Goal: Task Accomplishment & Management: Complete application form

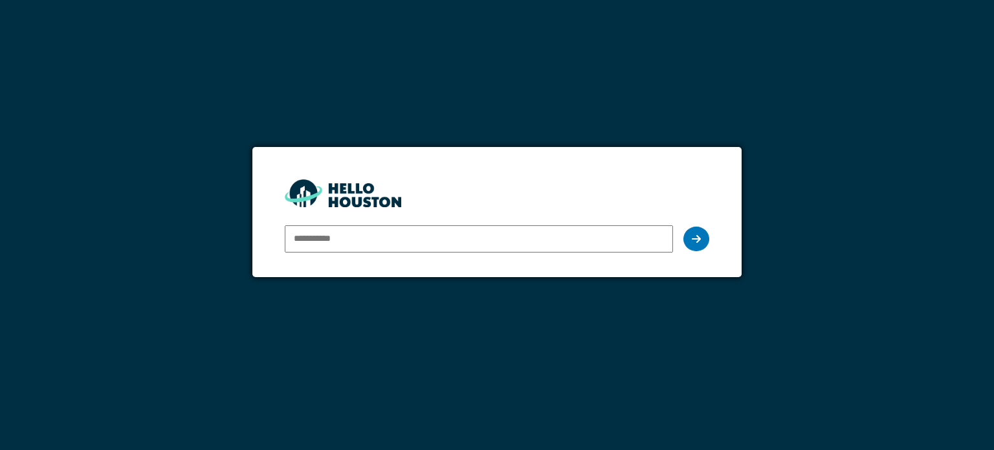
type input "**********"
click at [700, 240] on icon at bounding box center [696, 239] width 9 height 10
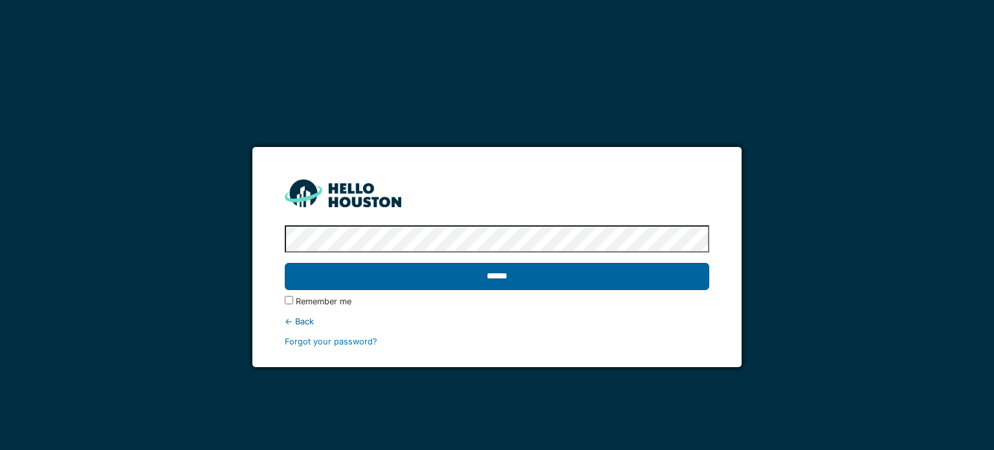
click at [416, 271] on input "******" at bounding box center [497, 276] width 424 height 27
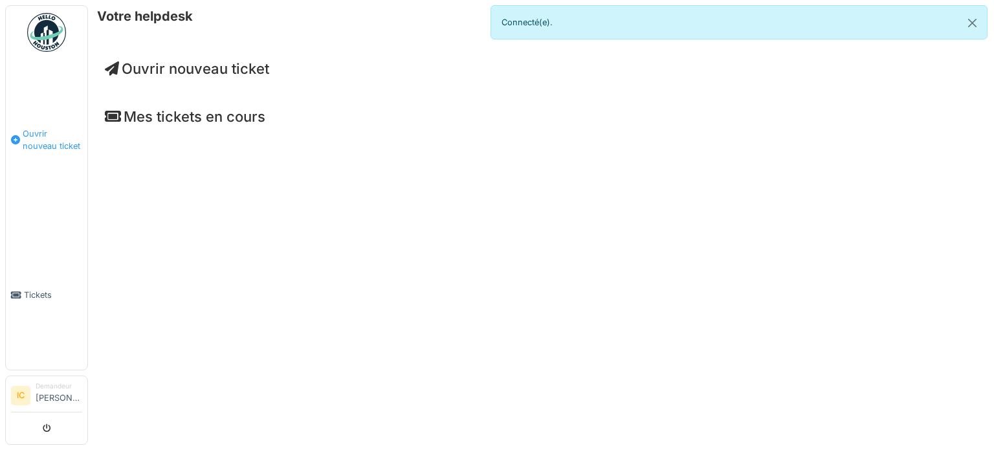
click at [32, 134] on span "Ouvrir nouveau ticket" at bounding box center [53, 140] width 60 height 25
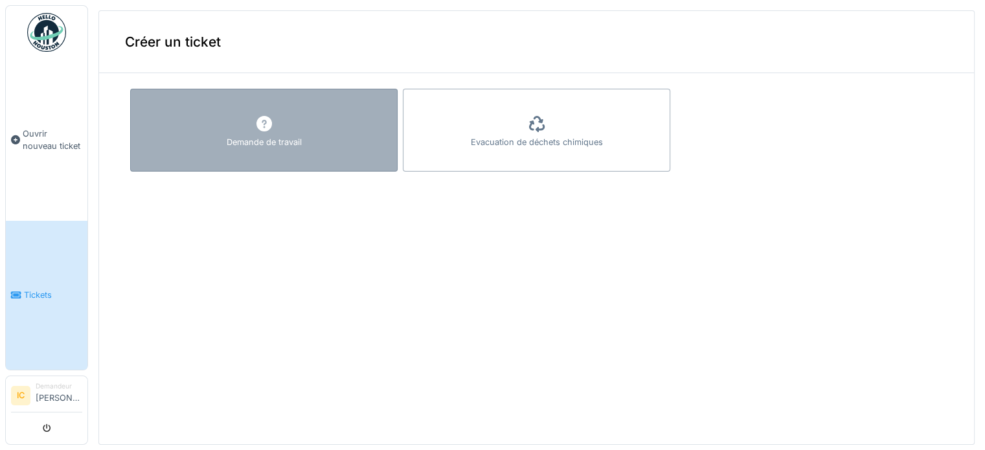
click at [263, 141] on div "Demande de travail" at bounding box center [264, 142] width 75 height 12
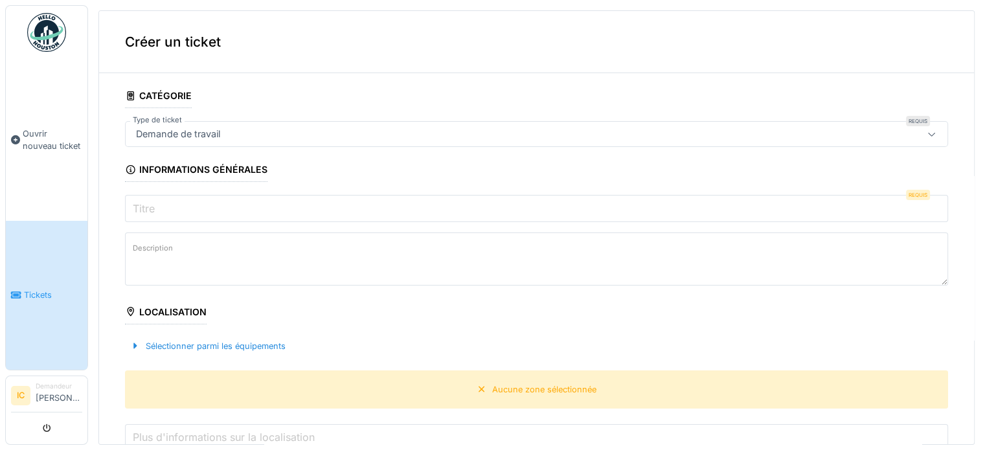
click at [926, 131] on icon at bounding box center [931, 134] width 10 height 8
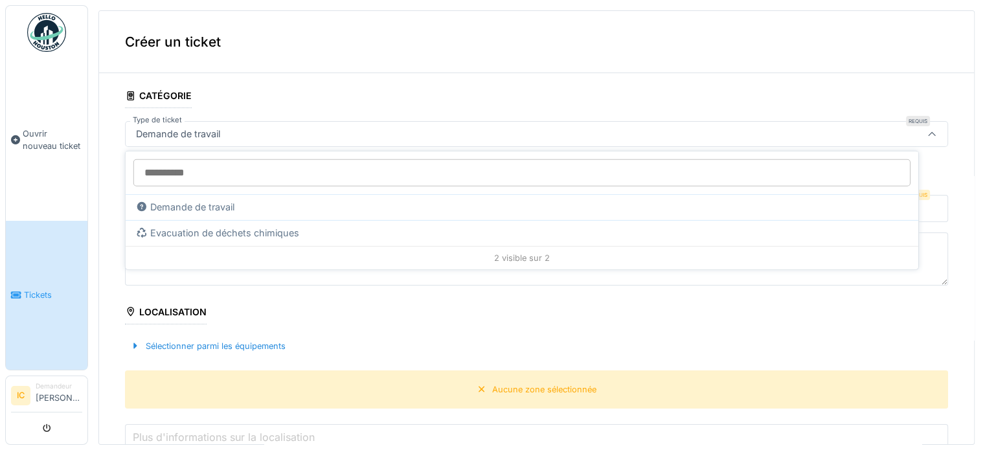
click at [194, 176] on input "Type de ticket" at bounding box center [521, 172] width 777 height 27
click at [280, 258] on div "2 visible sur 2" at bounding box center [522, 257] width 792 height 23
click at [267, 378] on div "Aucune zone sélectionnée" at bounding box center [536, 389] width 823 height 38
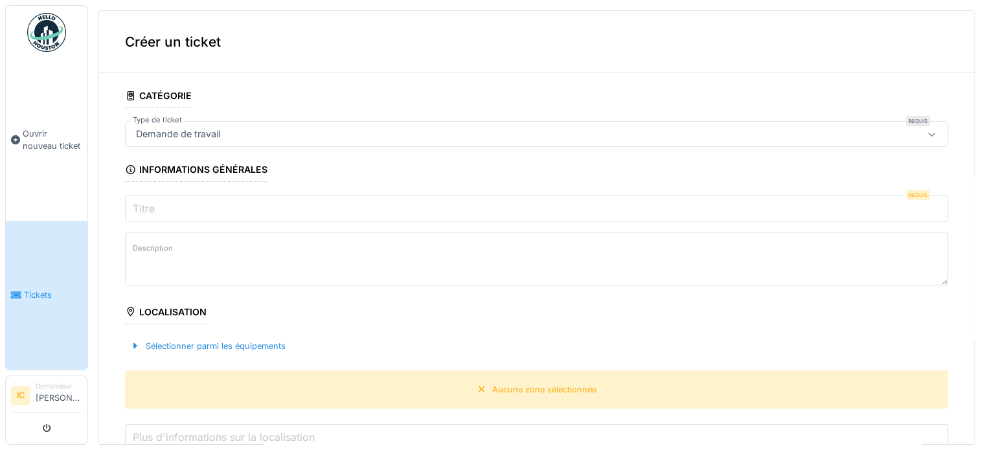
click at [220, 214] on input "Titre" at bounding box center [536, 208] width 823 height 27
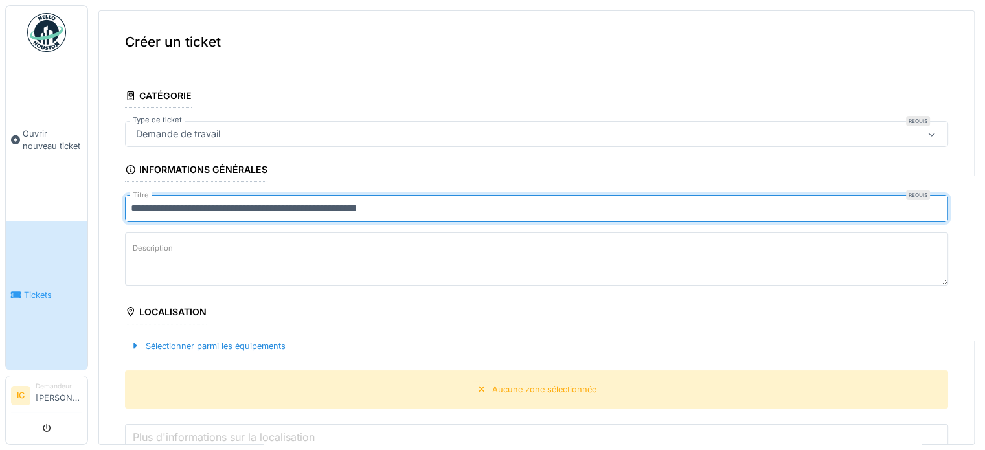
click at [403, 208] on input "**********" at bounding box center [536, 208] width 823 height 27
click at [511, 212] on input "**********" at bounding box center [536, 208] width 823 height 27
type input "**********"
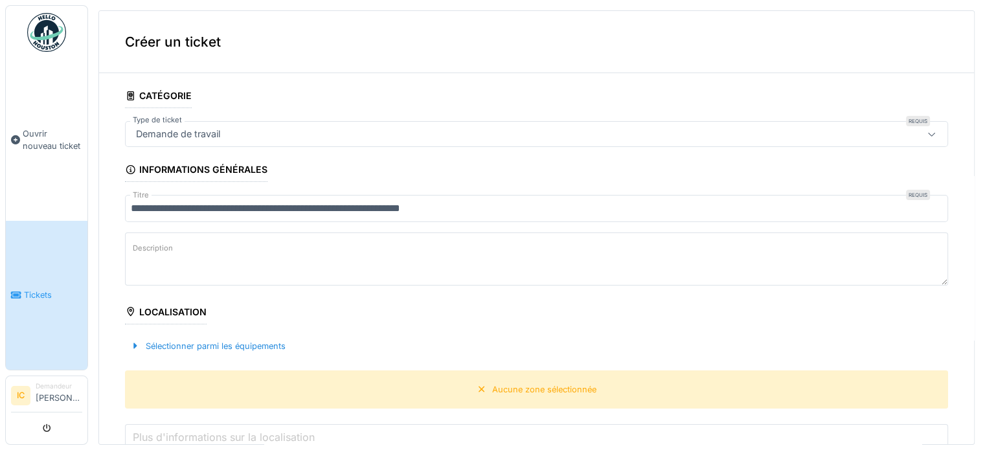
click at [171, 264] on textarea "Description" at bounding box center [536, 258] width 823 height 53
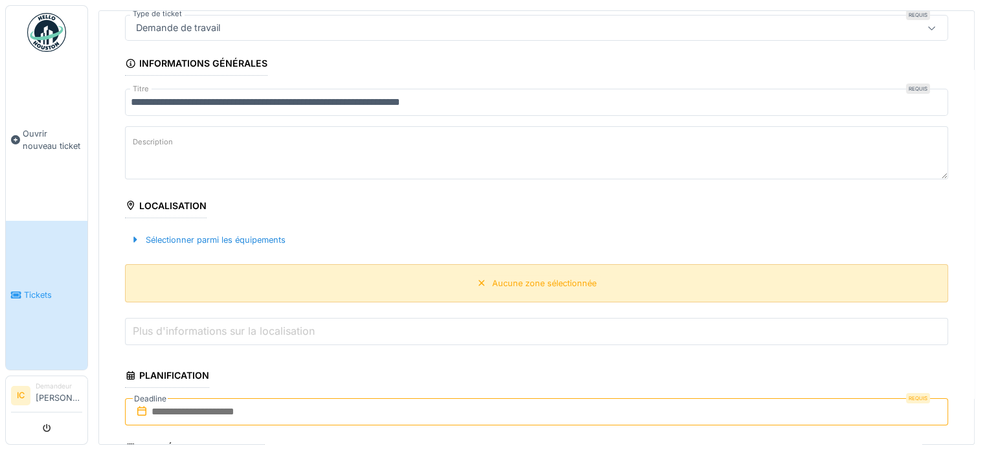
scroll to position [129, 0]
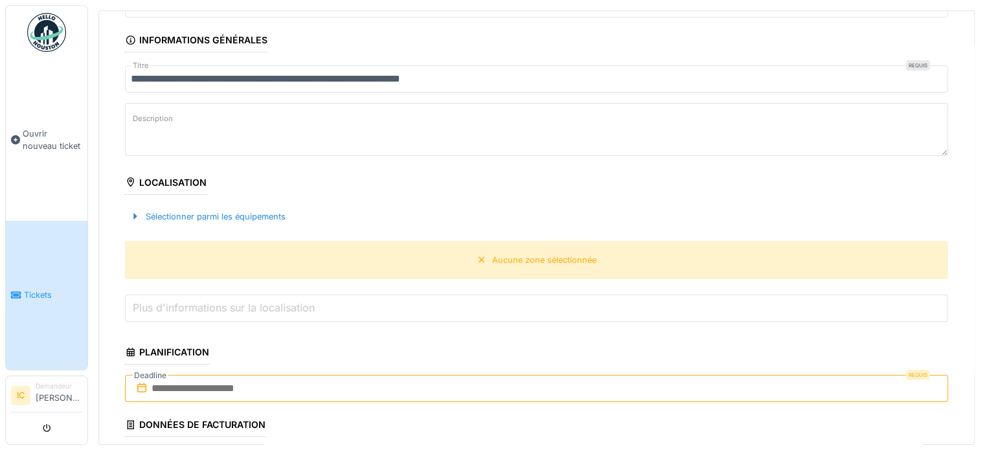
click at [158, 122] on label "Description" at bounding box center [152, 119] width 45 height 16
click at [158, 122] on textarea "Description" at bounding box center [536, 129] width 823 height 53
click at [161, 121] on label "Description" at bounding box center [152, 119] width 45 height 16
click at [161, 121] on textarea "Description" at bounding box center [536, 129] width 823 height 53
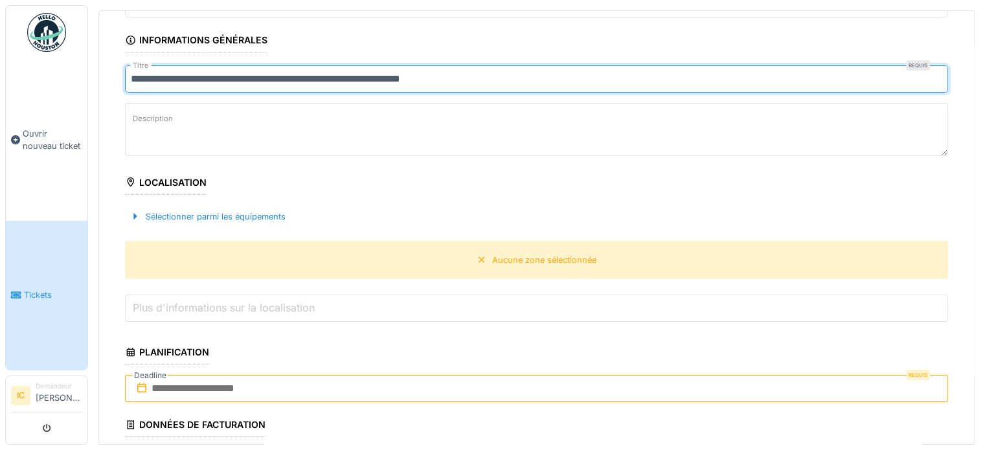
drag, startPoint x: 133, startPoint y: 76, endPoint x: 498, endPoint y: 89, distance: 366.0
click at [498, 89] on input "**********" at bounding box center [536, 78] width 823 height 27
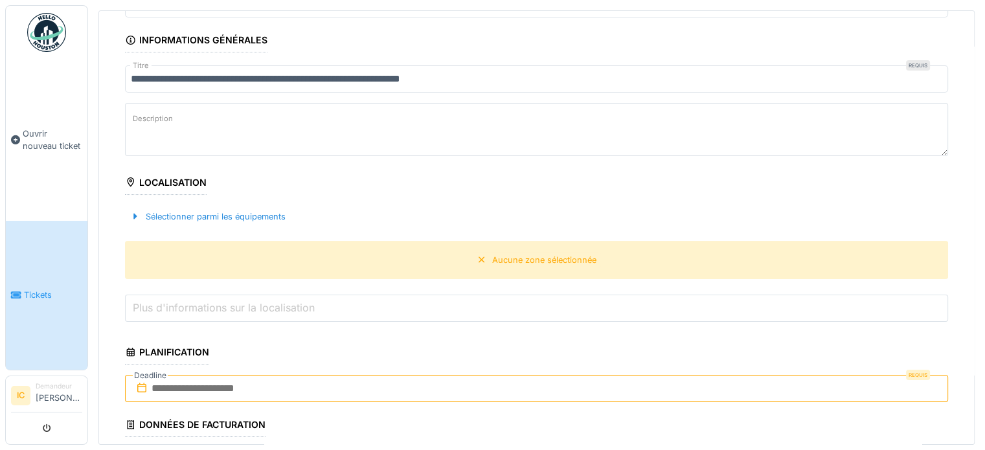
drag, startPoint x: 153, startPoint y: 113, endPoint x: 130, endPoint y: 108, distance: 23.7
click at [130, 108] on textarea "Description" at bounding box center [536, 129] width 823 height 53
paste textarea "**********"
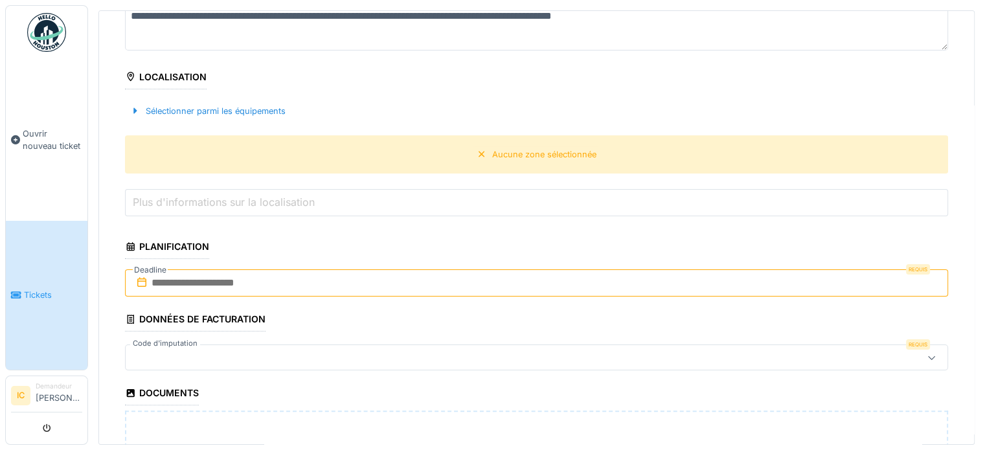
scroll to position [259, 0]
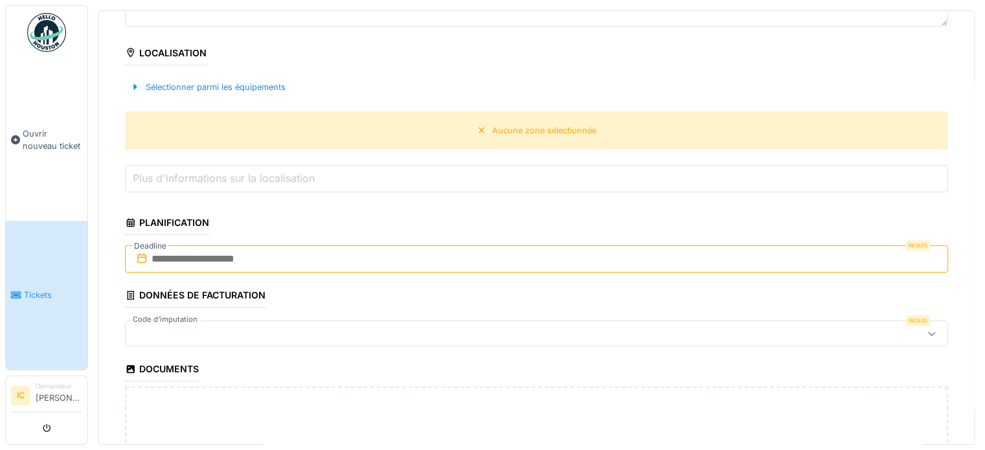
type textarea "**********"
click at [238, 326] on div at bounding box center [491, 333] width 720 height 14
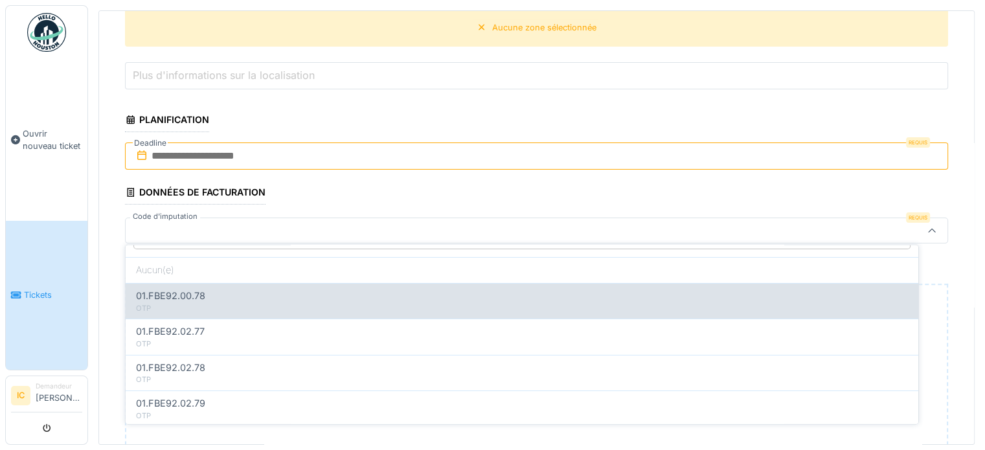
scroll to position [0, 0]
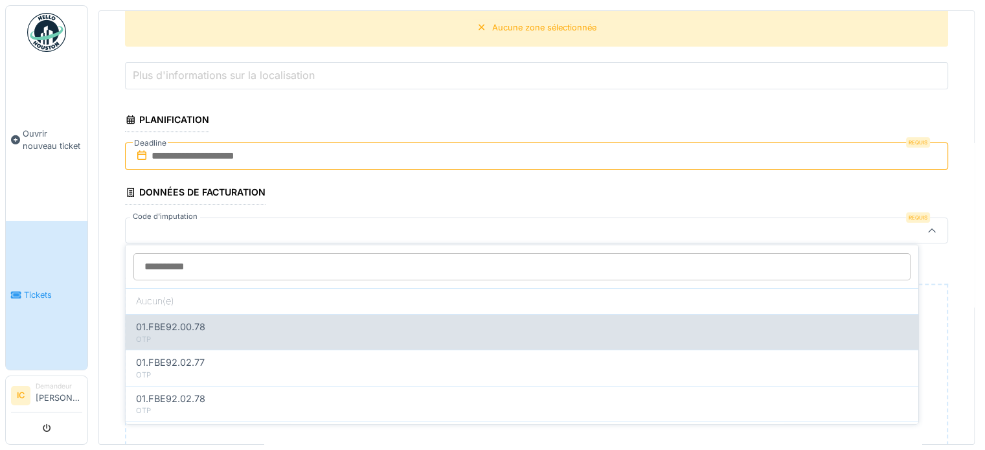
click at [215, 324] on div "01.FBE92.00.78" at bounding box center [522, 327] width 772 height 14
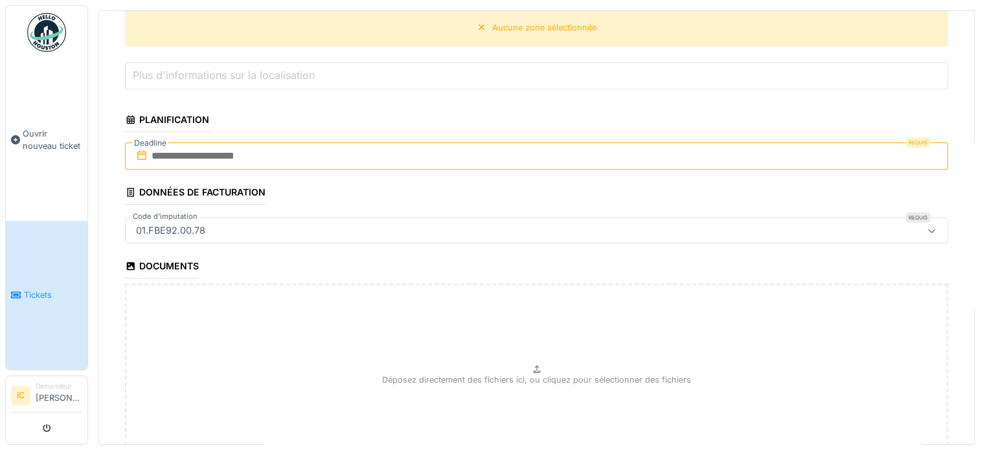
click at [181, 223] on div "01.FBE92.00.78" at bounding box center [171, 230] width 80 height 14
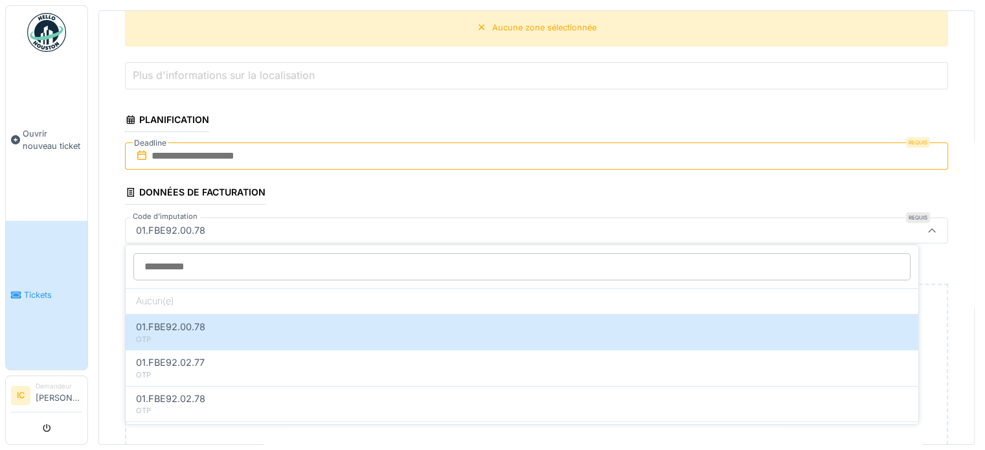
click at [207, 223] on div "01.FBE92.00.78" at bounding box center [171, 230] width 80 height 14
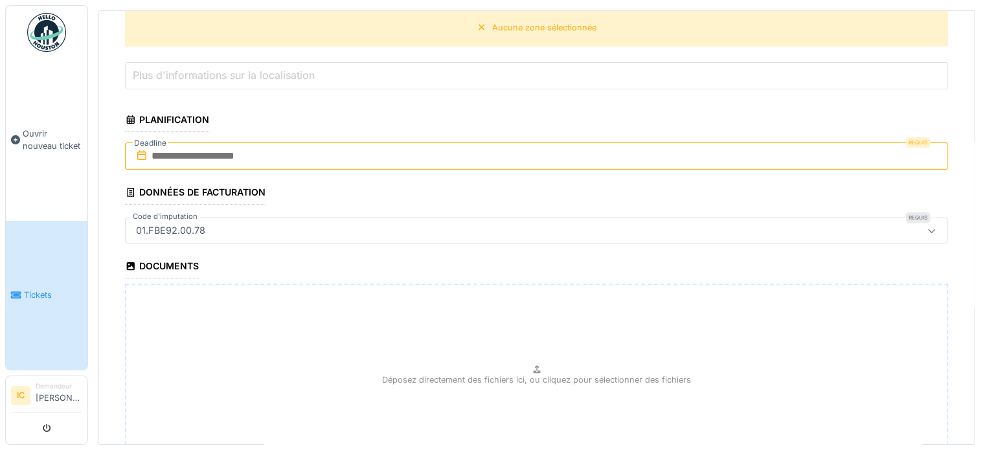
click at [207, 223] on div "01.FBE92.00.78" at bounding box center [171, 230] width 80 height 14
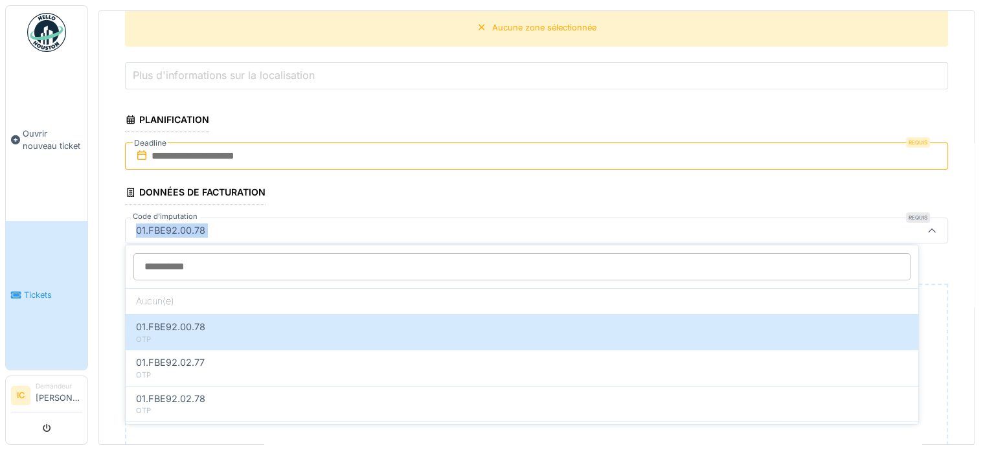
click at [207, 223] on div "01.FBE92.00.78" at bounding box center [171, 230] width 80 height 14
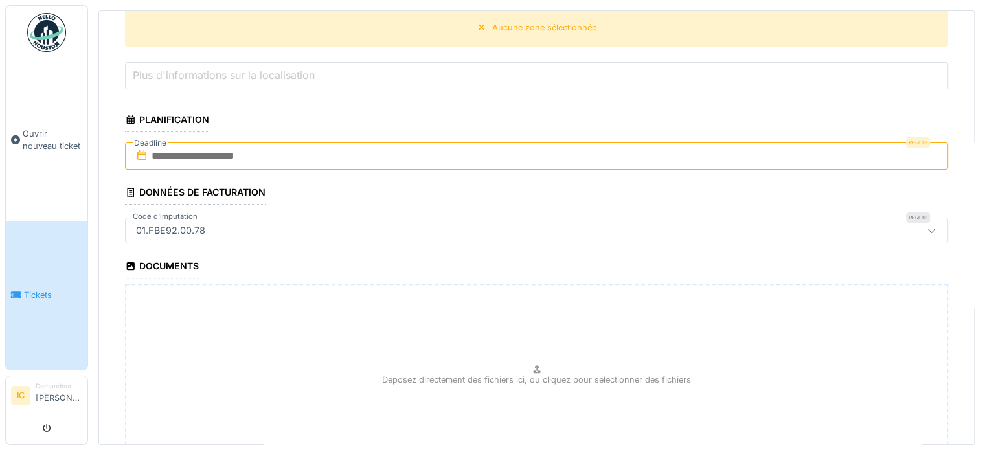
click at [192, 223] on div "01.FBE92.00.78" at bounding box center [171, 230] width 80 height 14
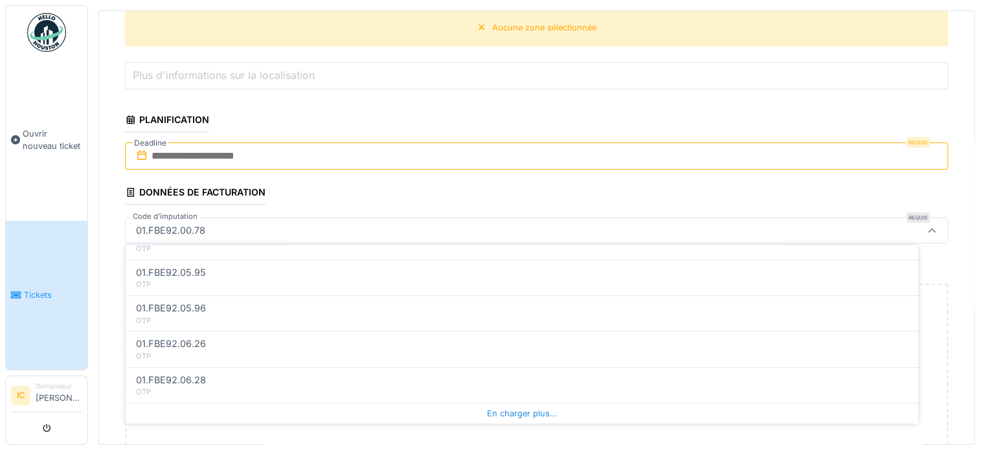
scroll to position [647, 0]
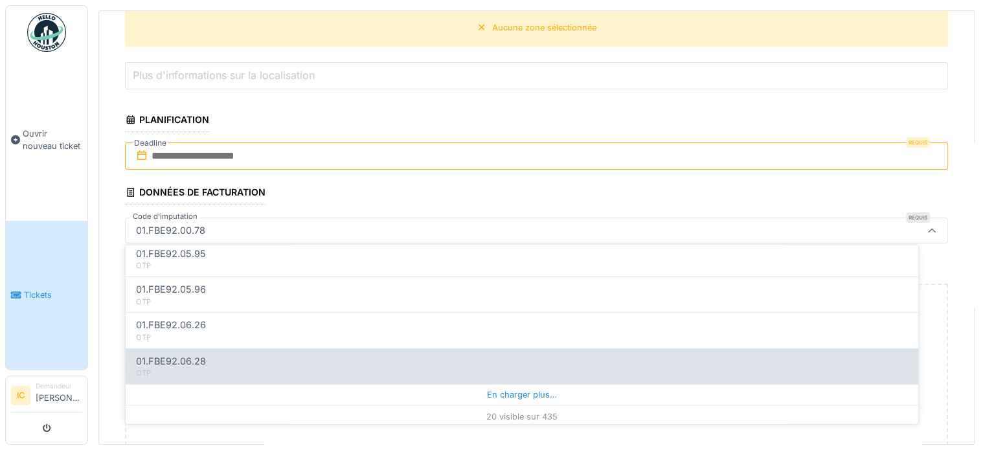
click at [499, 390] on div "En charger plus…" at bounding box center [522, 394] width 792 height 21
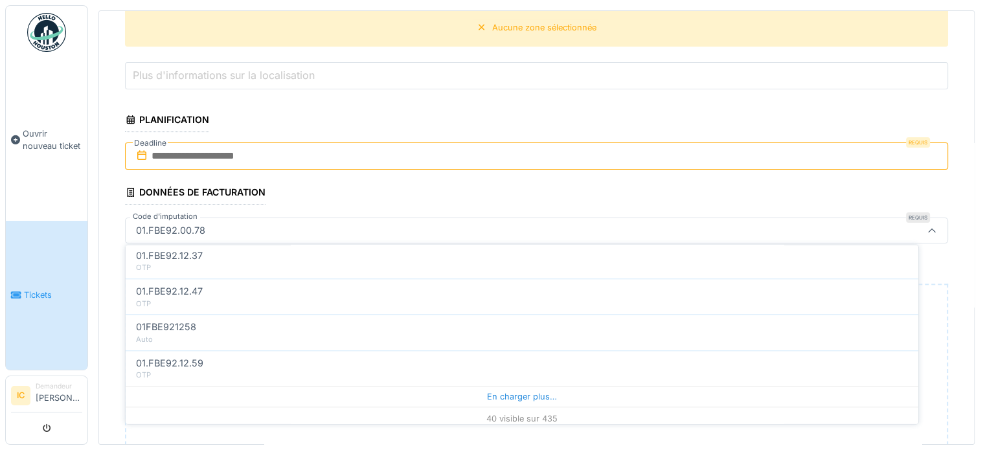
scroll to position [5, 0]
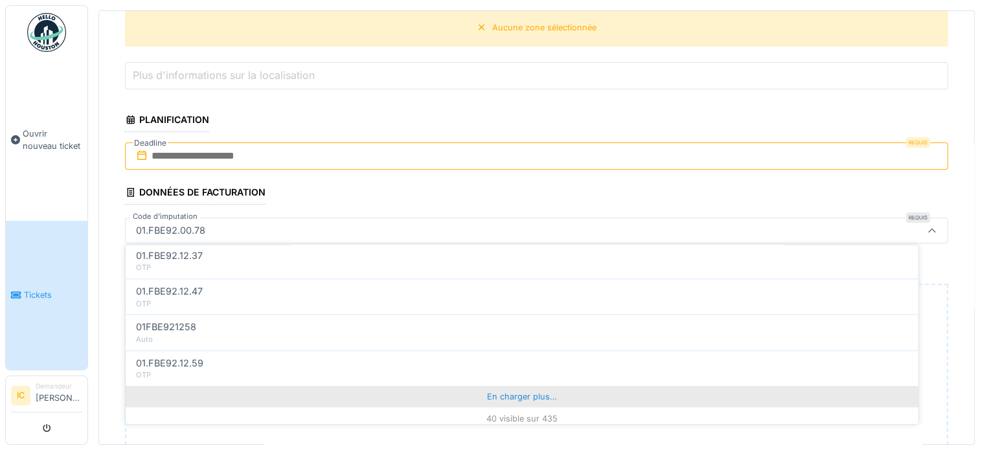
click at [510, 386] on div "En charger plus…" at bounding box center [522, 396] width 792 height 21
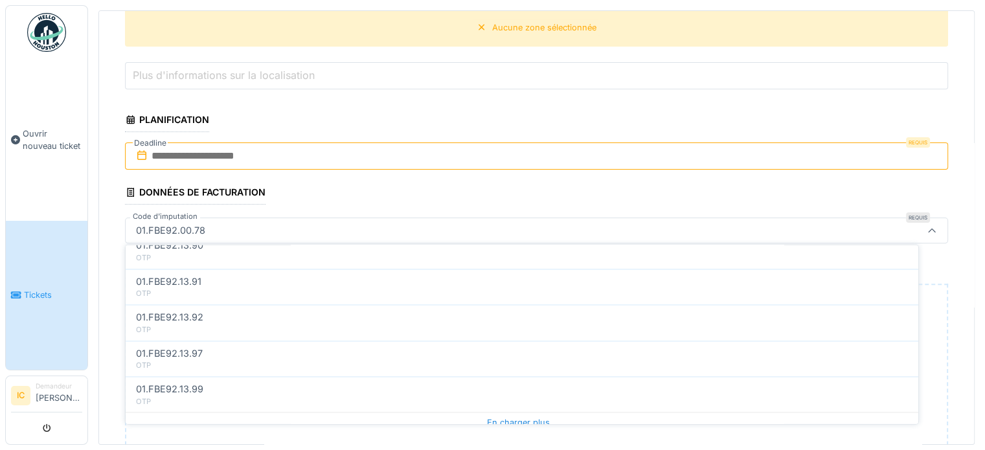
scroll to position [2077, 0]
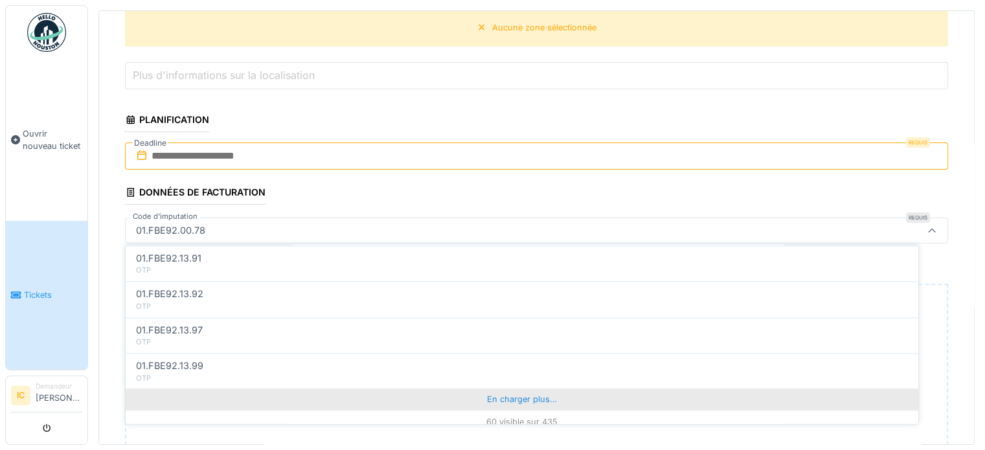
click at [508, 389] on div "En charger plus…" at bounding box center [522, 399] width 792 height 21
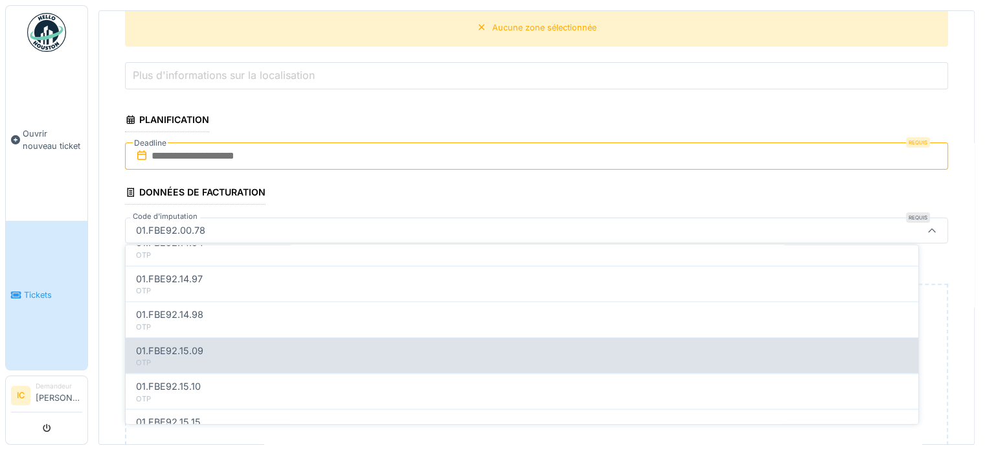
scroll to position [2791, 0]
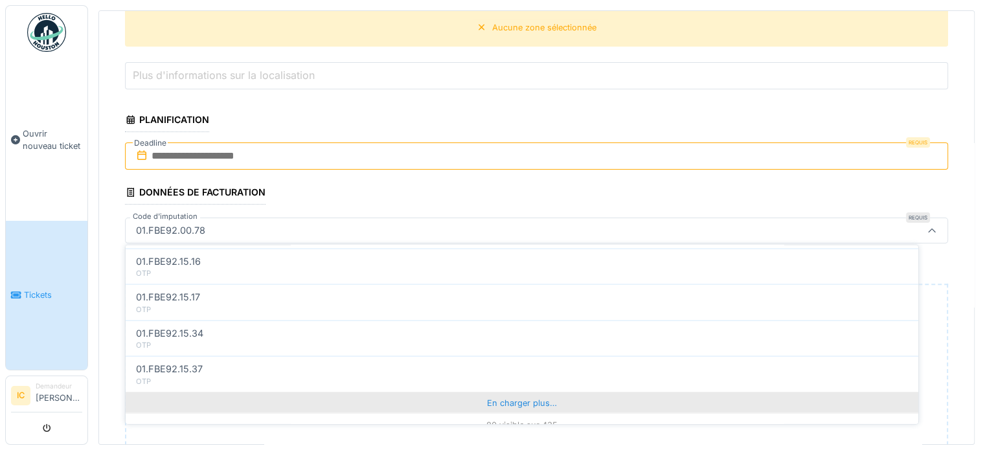
click at [510, 392] on div "En charger plus…" at bounding box center [522, 402] width 792 height 21
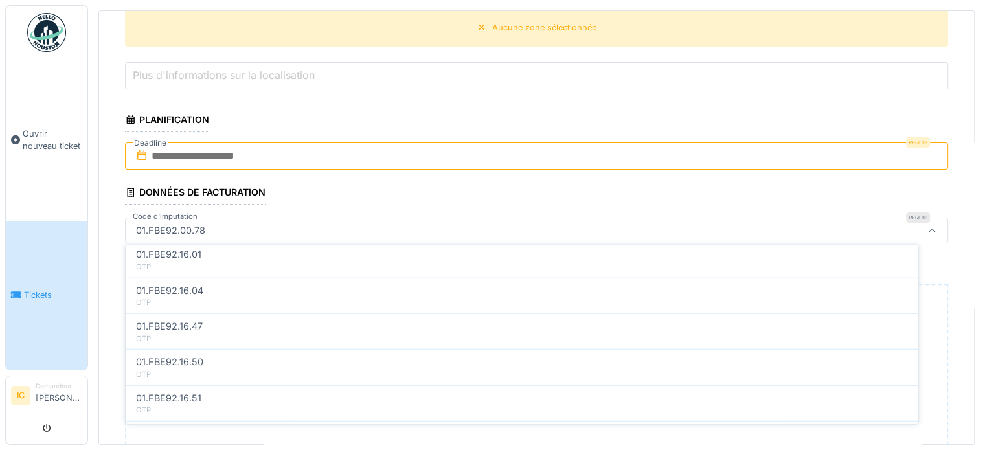
scroll to position [3506, 0]
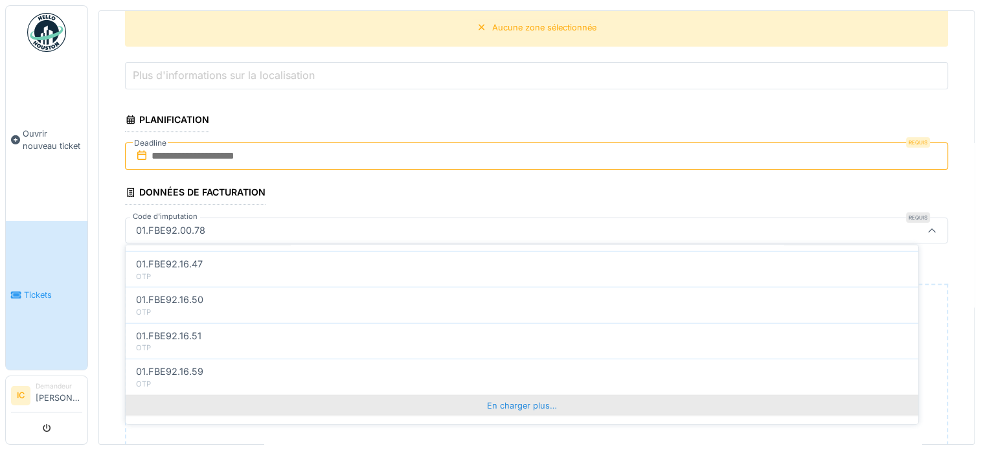
click at [521, 394] on div "En charger plus…" at bounding box center [522, 404] width 792 height 21
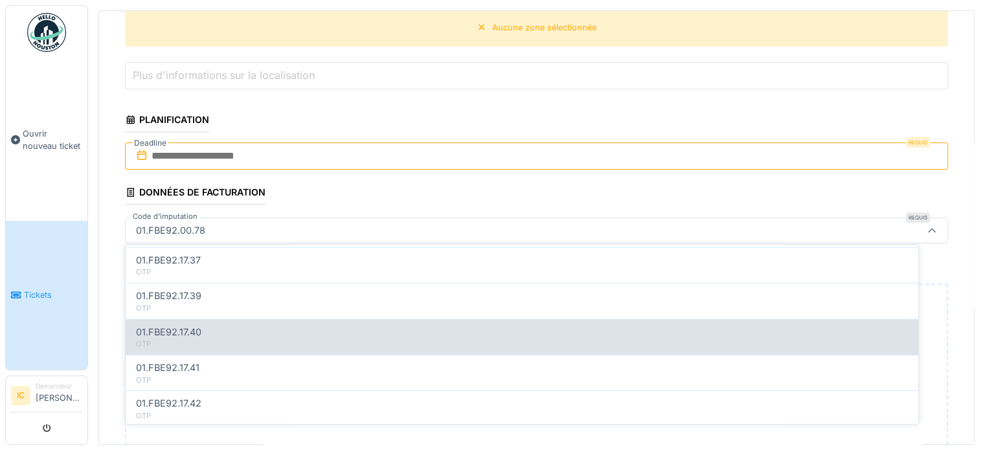
scroll to position [4221, 0]
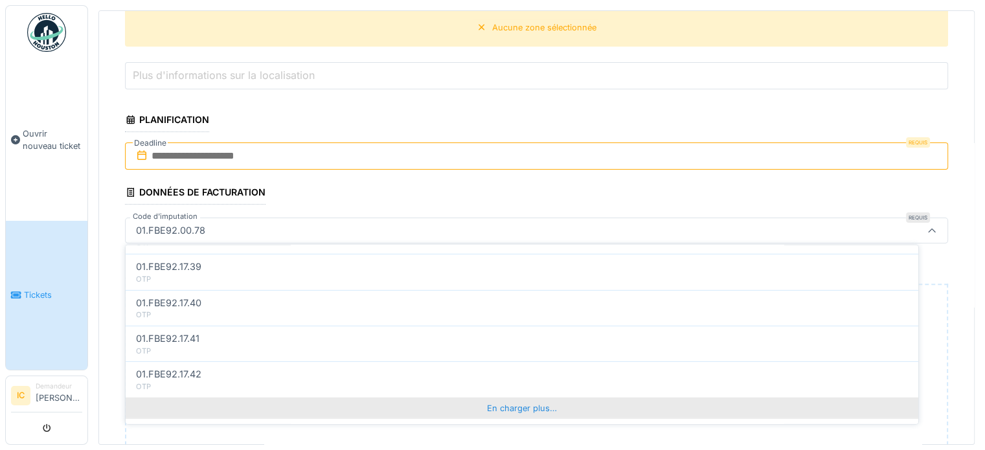
click at [513, 397] on div "En charger plus…" at bounding box center [522, 407] width 792 height 21
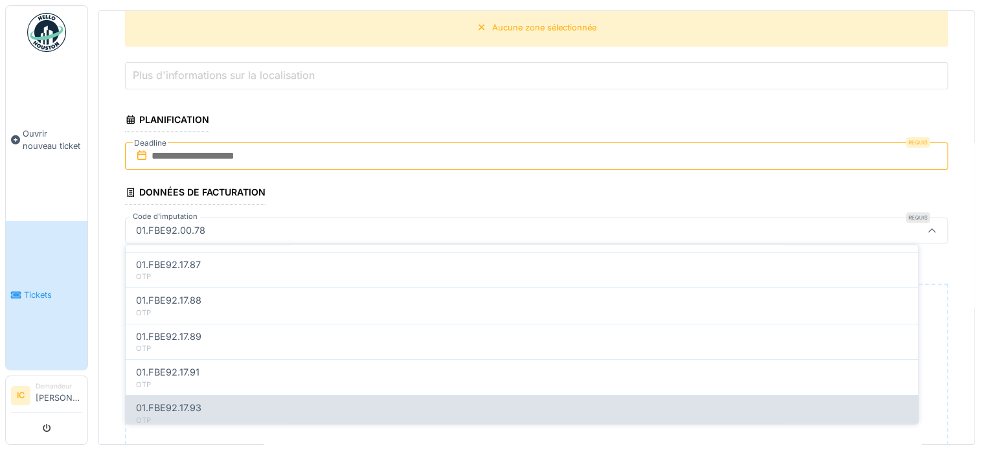
scroll to position [4935, 0]
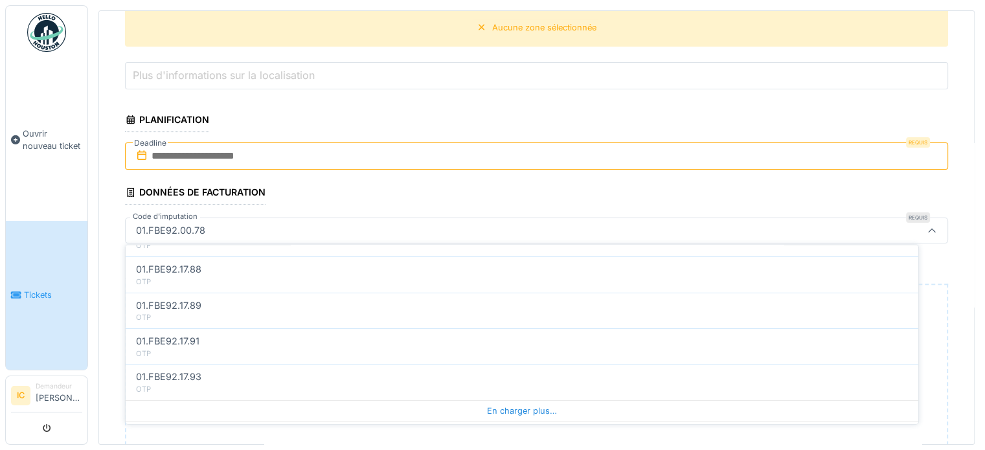
click at [235, 223] on div "01.FBE92.00.78" at bounding box center [491, 230] width 720 height 14
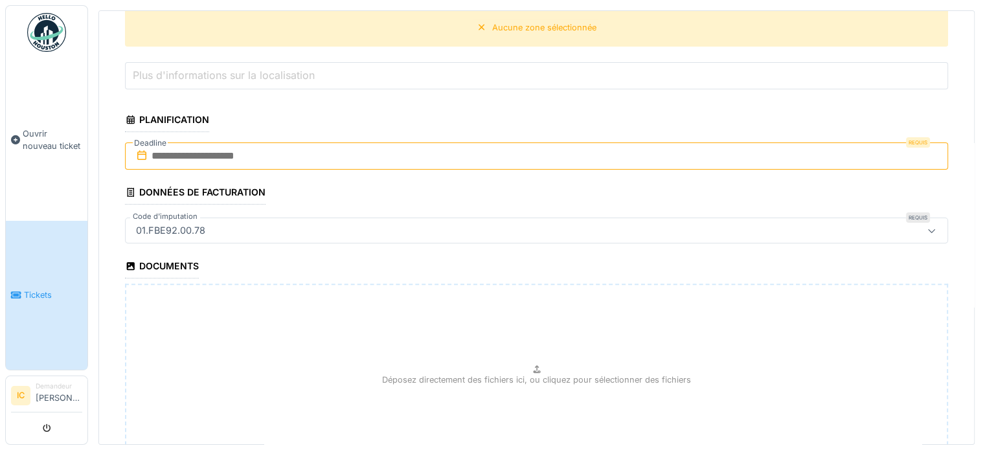
click at [189, 224] on div "01.FBE92.00.78" at bounding box center [171, 230] width 80 height 14
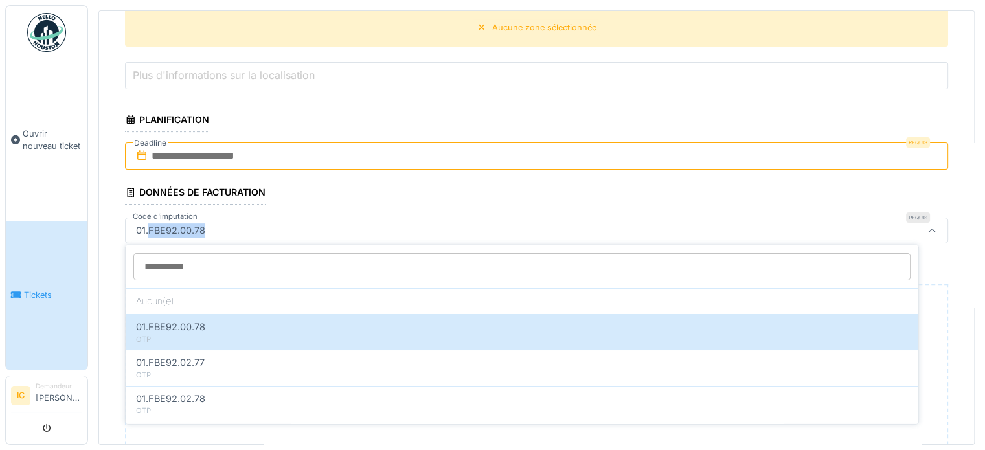
click at [189, 224] on div "01.FBE92.00.78" at bounding box center [171, 230] width 80 height 14
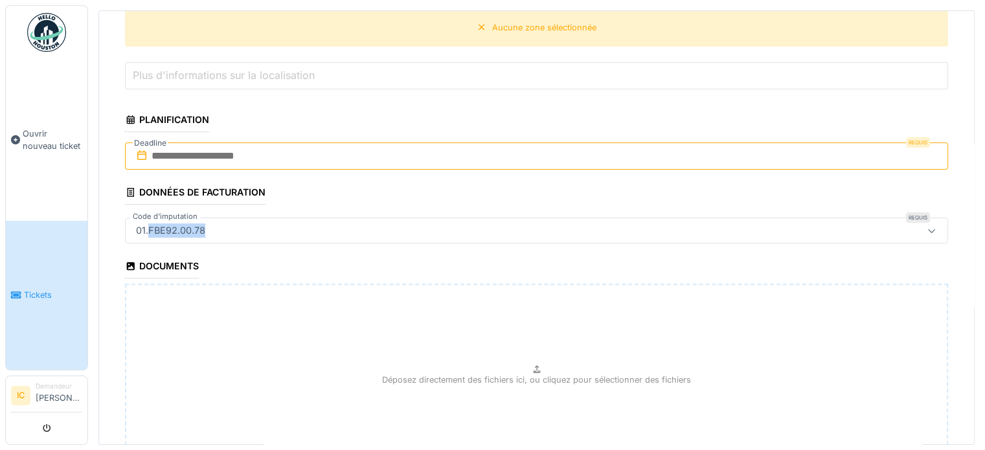
click at [212, 229] on div "01.FBE92.00.78" at bounding box center [491, 230] width 720 height 14
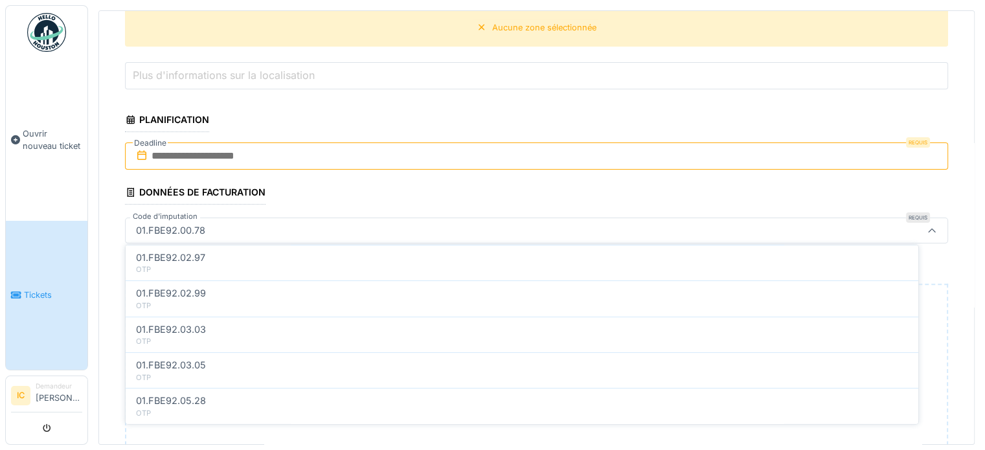
scroll to position [647, 0]
click at [557, 410] on div "20 visible sur 435" at bounding box center [522, 416] width 792 height 23
click at [534, 406] on div "20 visible sur 435" at bounding box center [522, 416] width 792 height 23
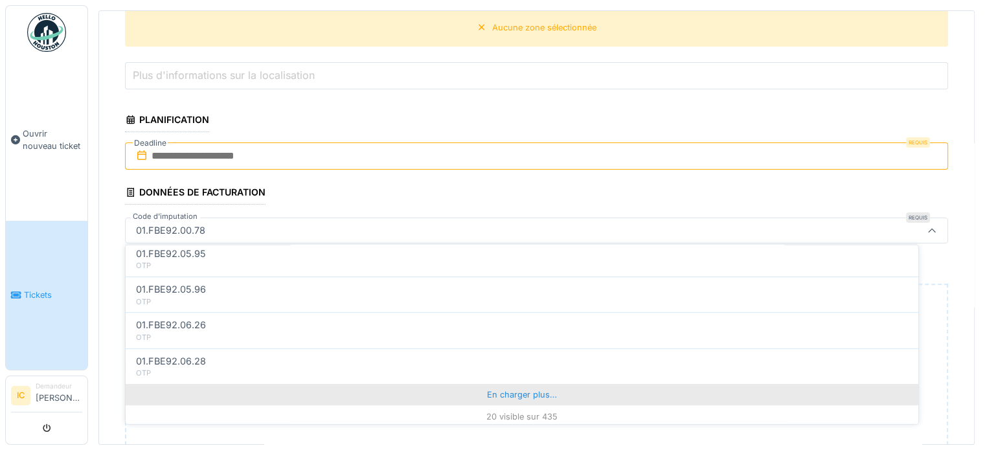
click at [534, 387] on div "En charger plus…" at bounding box center [522, 394] width 792 height 21
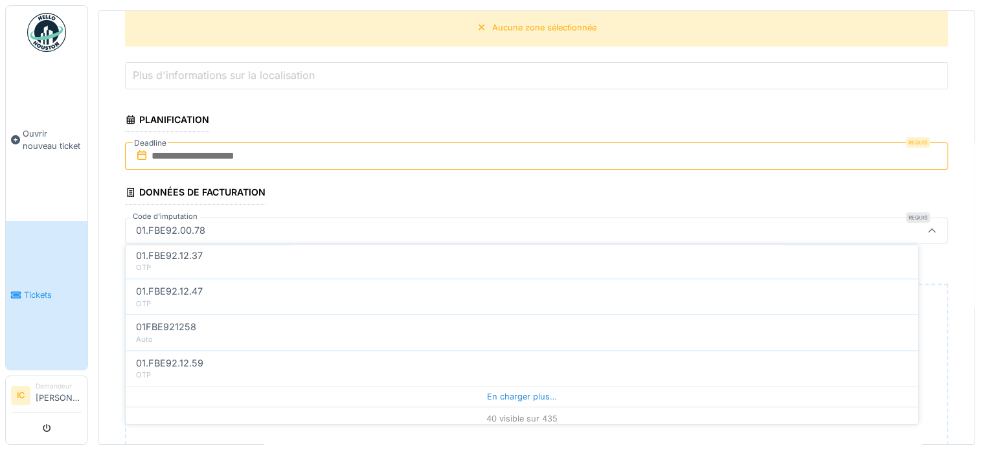
click at [535, 386] on div "En charger plus…" at bounding box center [522, 396] width 792 height 21
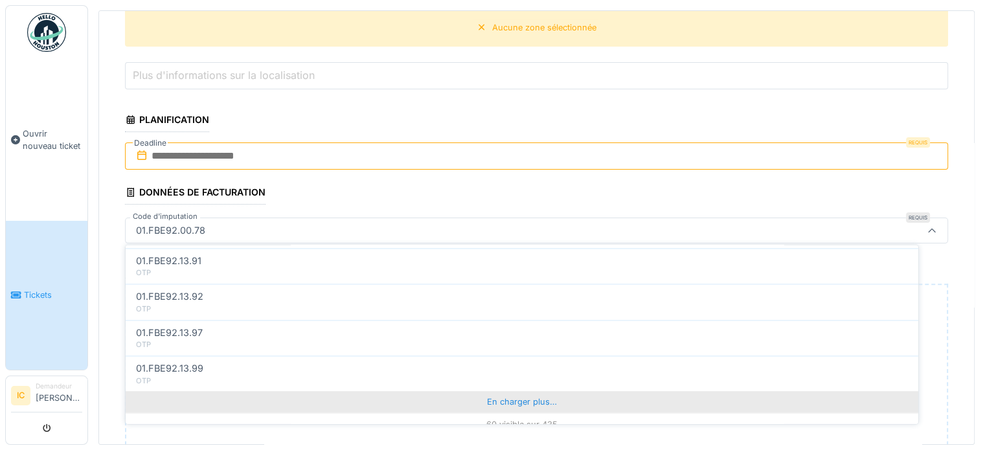
click at [536, 392] on div "En charger plus…" at bounding box center [522, 402] width 792 height 21
click at [537, 392] on div "En charger plus…" at bounding box center [522, 402] width 792 height 21
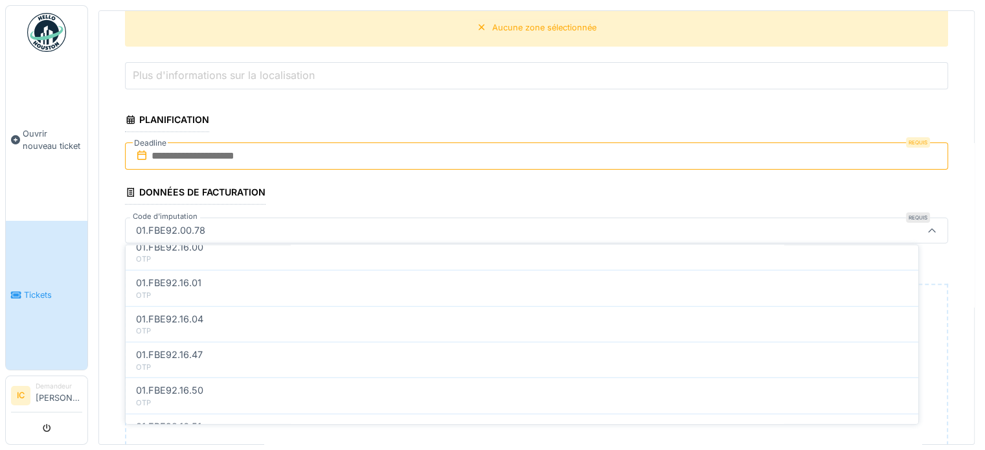
scroll to position [3506, 0]
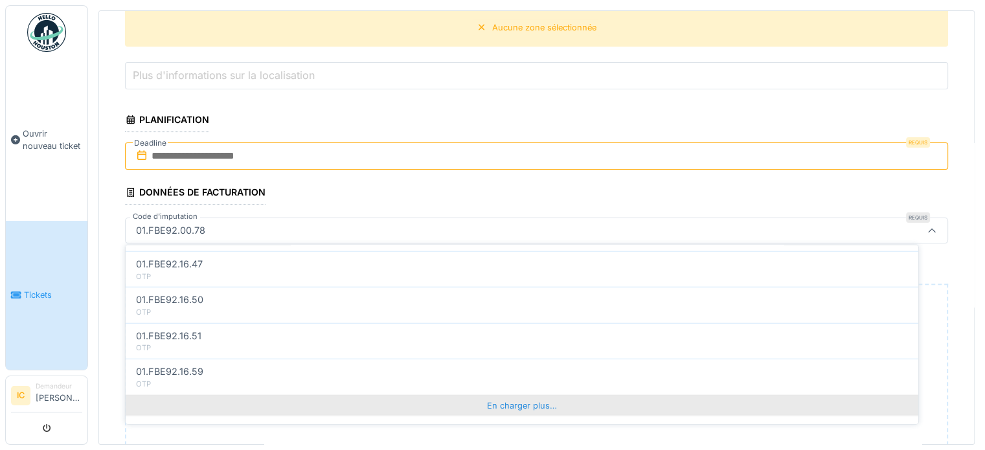
click at [538, 394] on div "En charger plus…" at bounding box center [522, 404] width 792 height 21
click at [539, 397] on div "En charger plus…" at bounding box center [522, 407] width 792 height 21
click at [541, 399] on div "En charger plus…" at bounding box center [522, 409] width 792 height 21
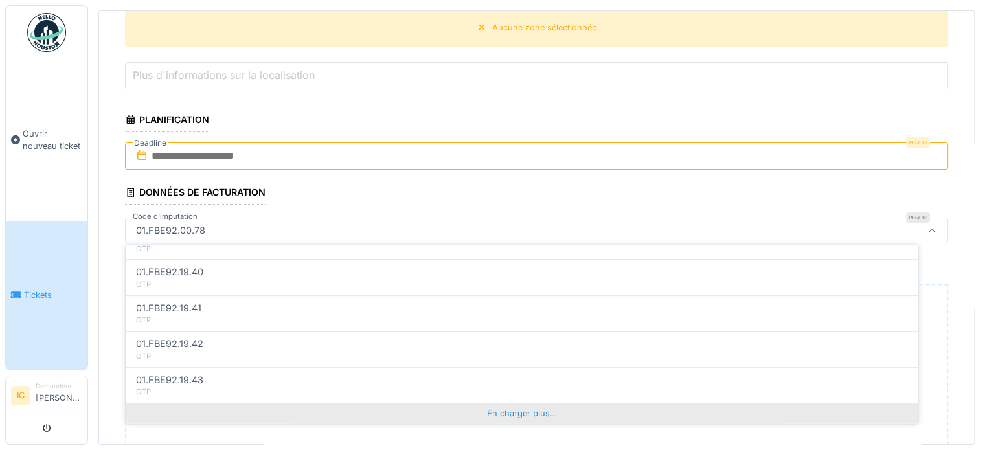
click at [541, 403] on div "En charger plus…" at bounding box center [522, 413] width 792 height 21
click at [539, 405] on div "En charger plus…" at bounding box center [522, 415] width 792 height 21
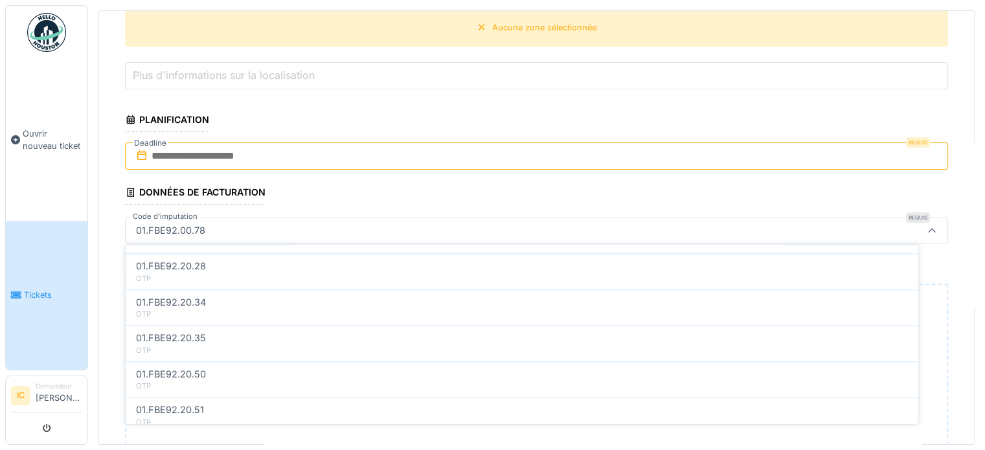
scroll to position [6559, 0]
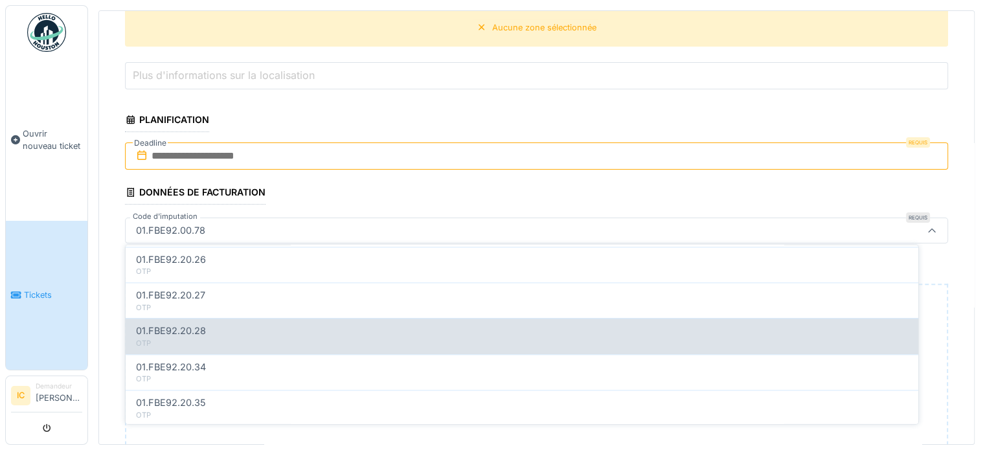
click at [322, 339] on div "OTP" at bounding box center [522, 344] width 772 height 11
type input "***"
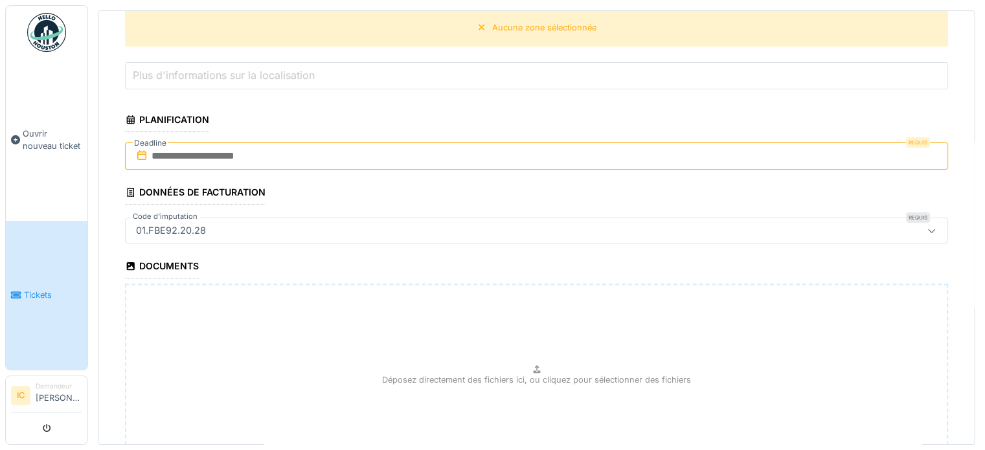
click at [564, 315] on div "Déposez directement des fichiers ici, ou cliquez pour sélectionner des fichiers" at bounding box center [536, 381] width 823 height 194
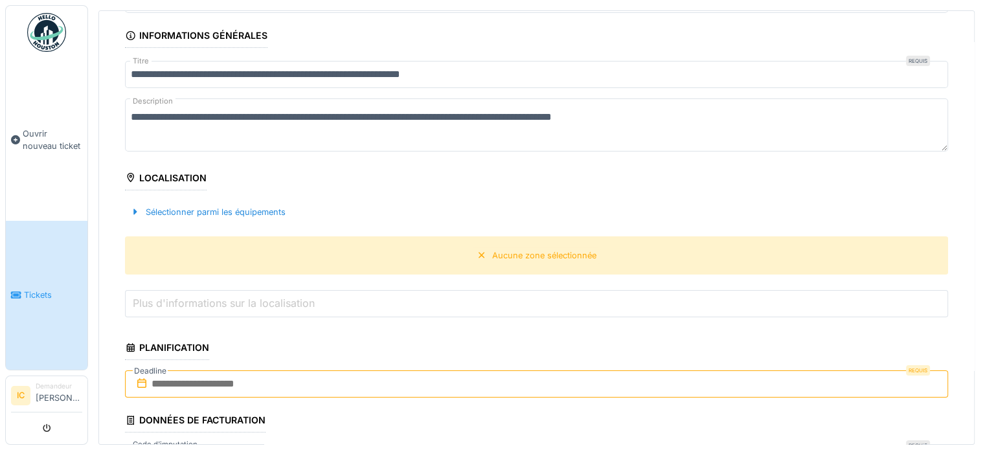
scroll to position [103, 0]
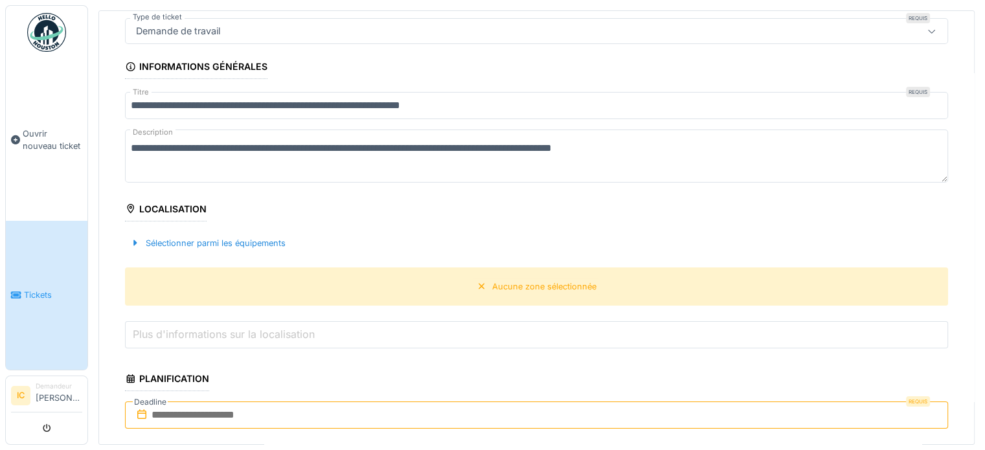
click at [157, 201] on div "Localisation" at bounding box center [166, 210] width 82 height 22
click at [214, 239] on div "Sélectionner parmi les équipements" at bounding box center [208, 242] width 166 height 17
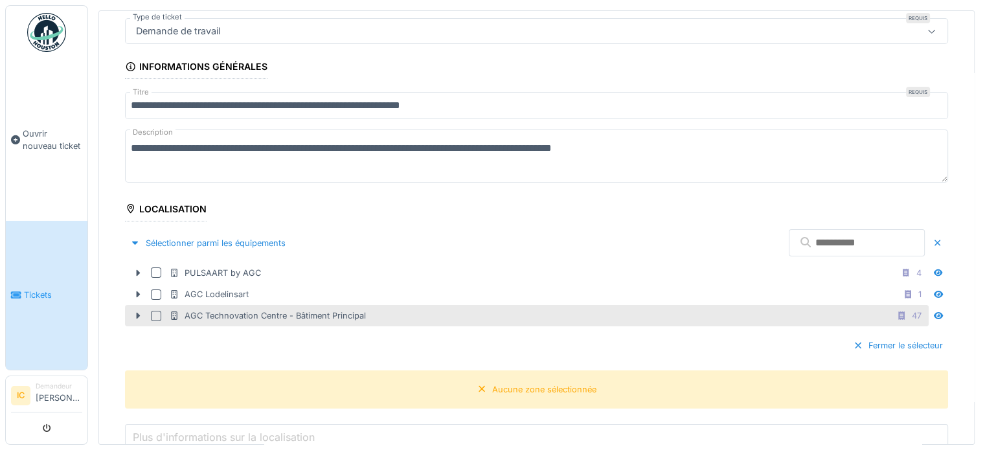
click at [321, 311] on div "AGC Technovation Centre - Bâtiment Principal" at bounding box center [267, 315] width 197 height 12
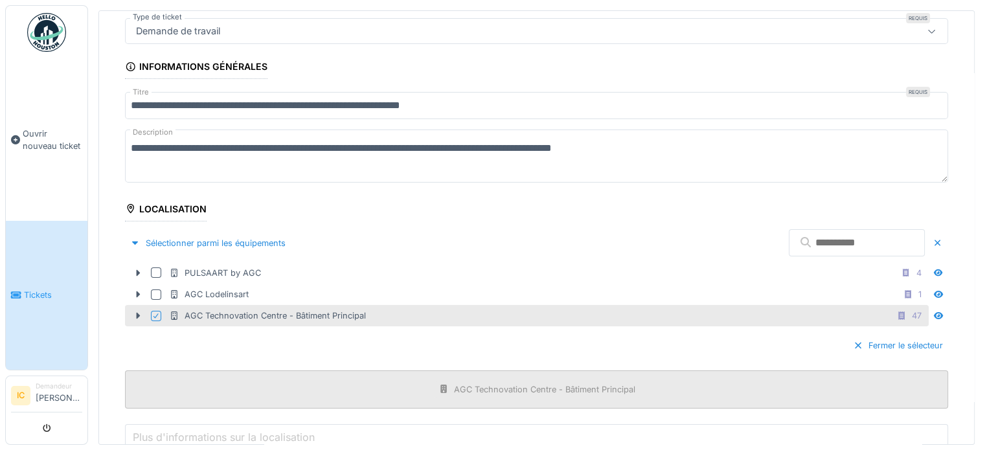
click at [471, 383] on div "AGC Technovation Centre - Bâtiment Principal" at bounding box center [544, 389] width 181 height 12
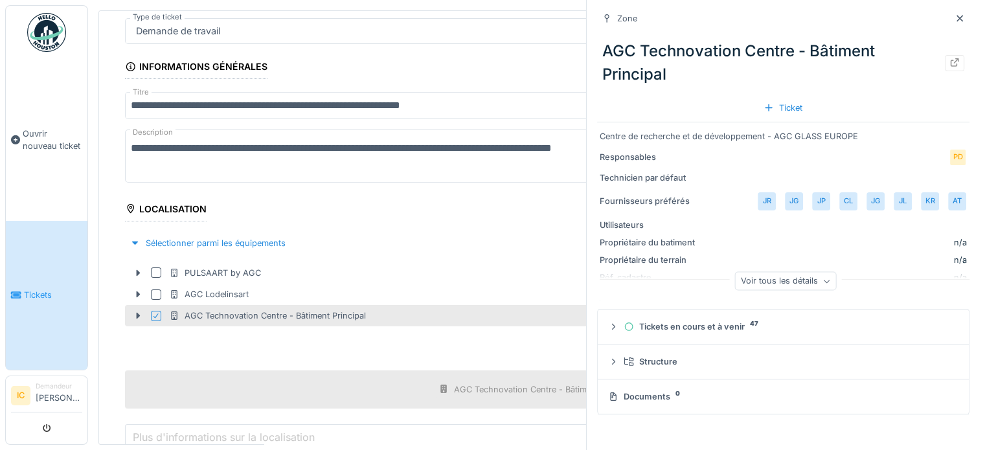
click at [442, 254] on div "Sélectionner parmi les équipements" at bounding box center [536, 243] width 823 height 38
click at [954, 12] on div at bounding box center [959, 18] width 10 height 12
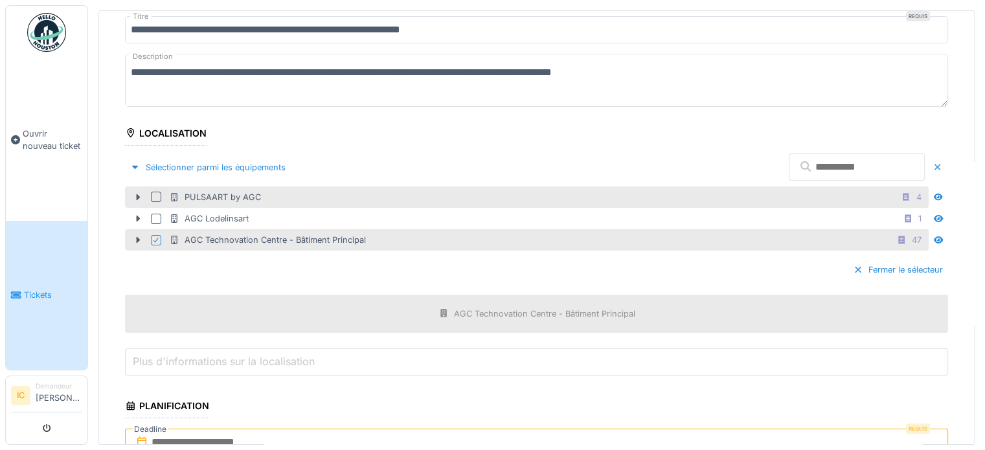
scroll to position [297, 0]
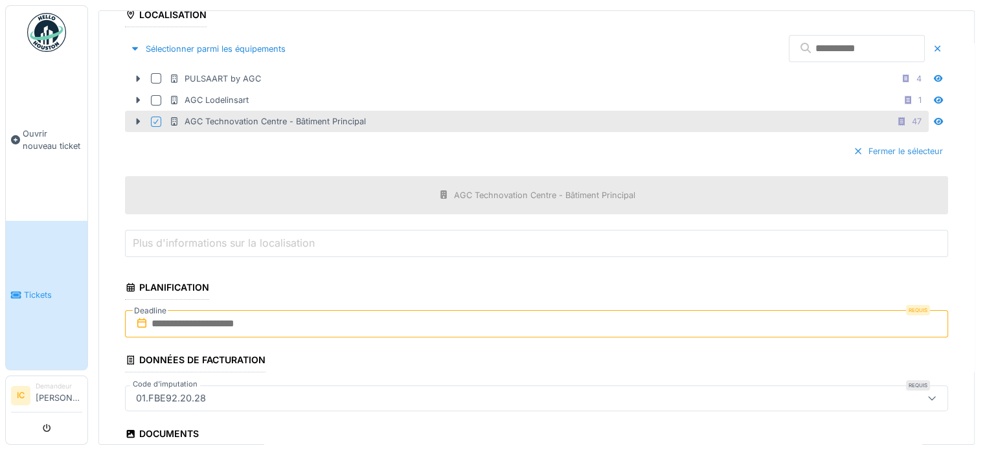
click at [853, 145] on div at bounding box center [858, 151] width 10 height 12
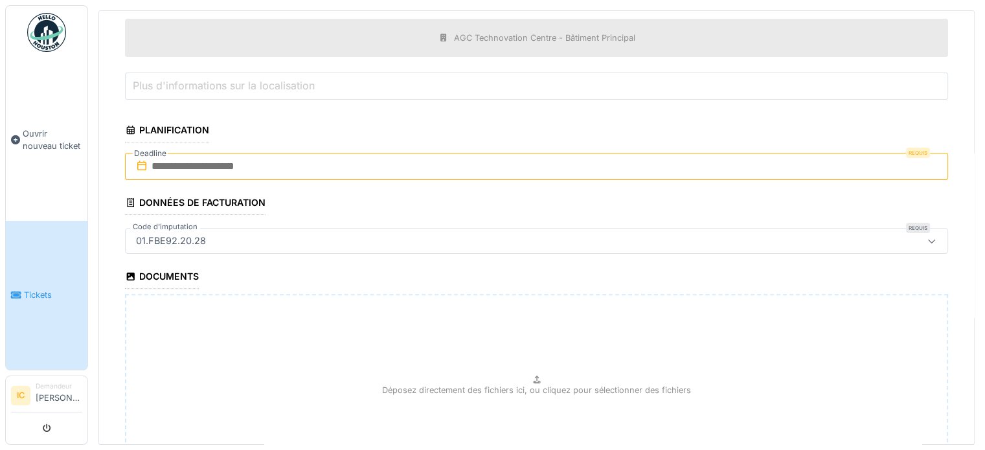
scroll to position [282, 0]
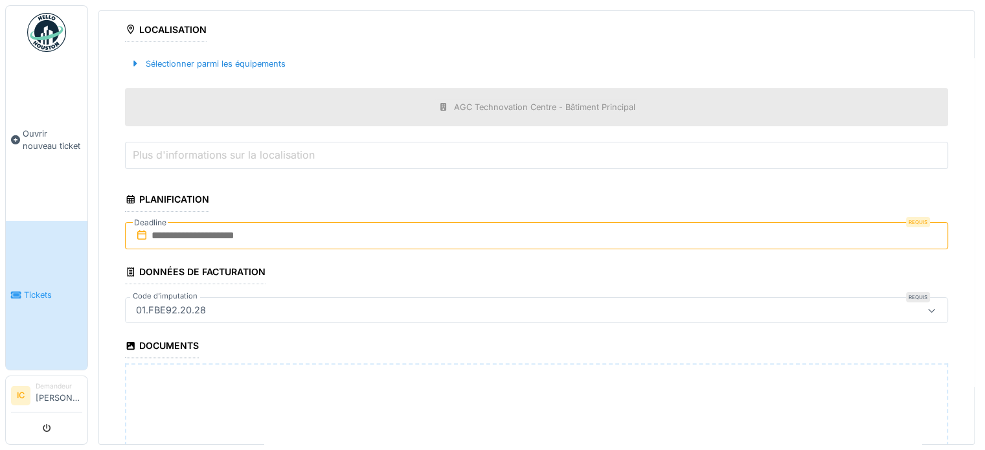
click at [891, 229] on input "text" at bounding box center [536, 235] width 823 height 27
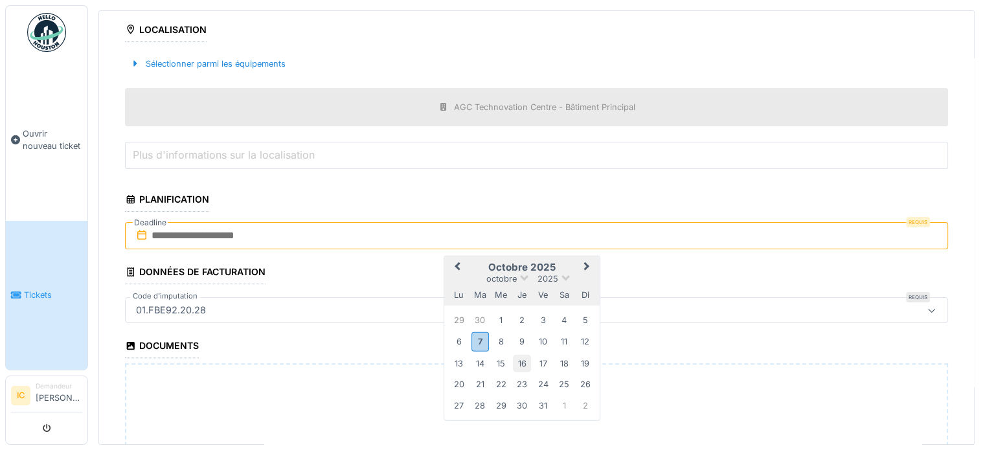
click at [526, 354] on div "16" at bounding box center [521, 362] width 17 height 17
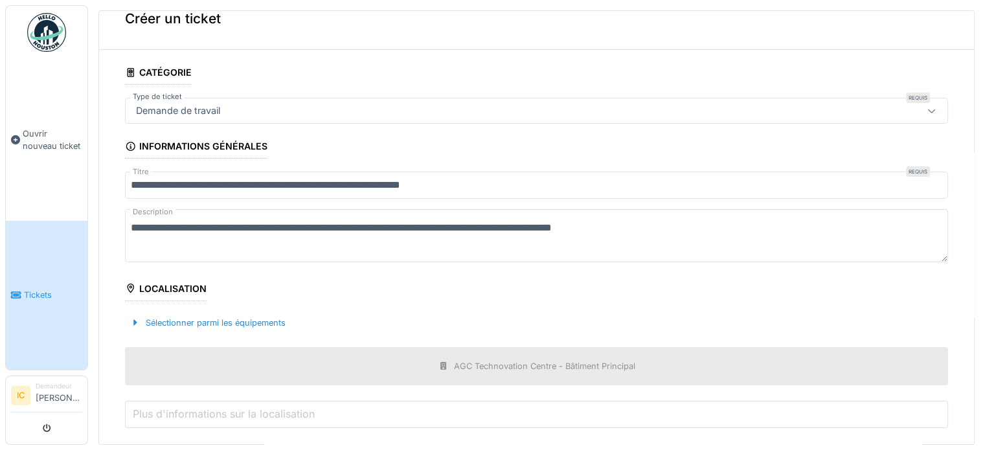
scroll to position [23, 0]
click at [706, 230] on textarea "**********" at bounding box center [536, 235] width 823 height 53
click at [242, 237] on textarea "**********" at bounding box center [536, 235] width 823 height 53
click at [348, 247] on textarea "**********" at bounding box center [536, 235] width 823 height 53
click at [678, 225] on textarea "**********" at bounding box center [536, 235] width 823 height 53
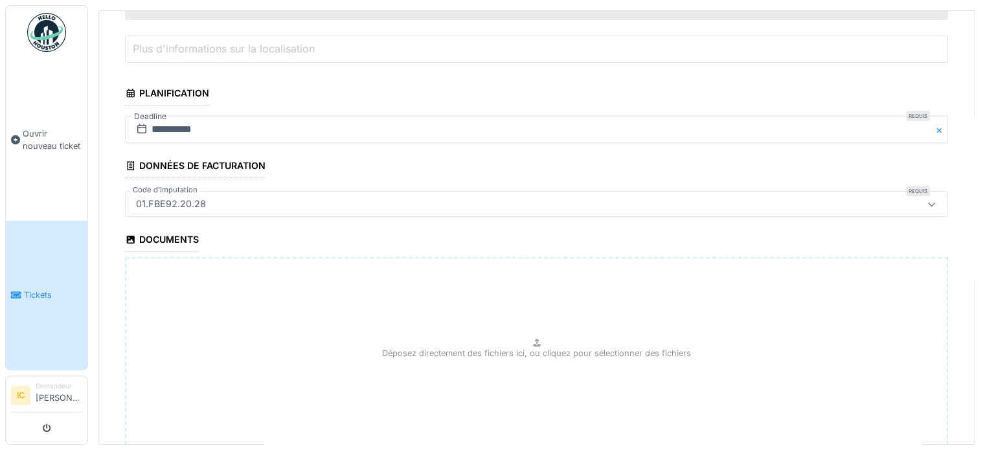
scroll to position [476, 0]
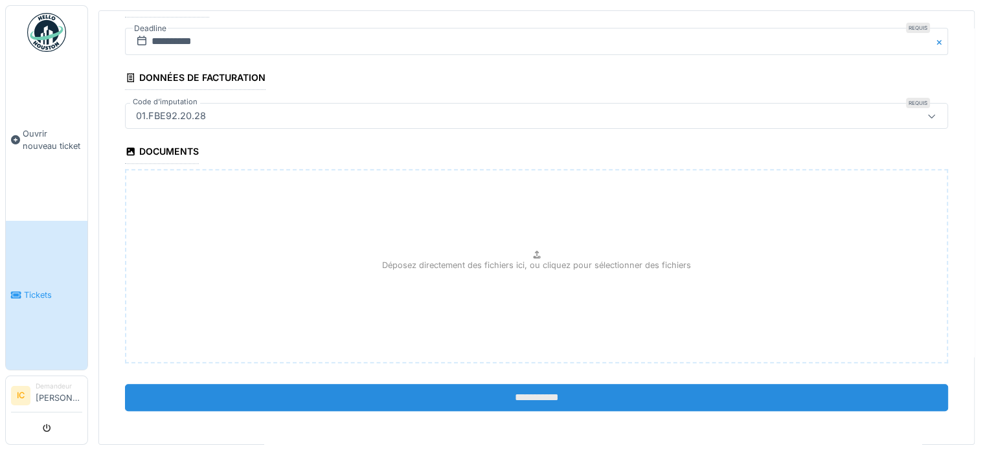
type textarea "**********"
click at [495, 390] on input "**********" at bounding box center [536, 397] width 823 height 27
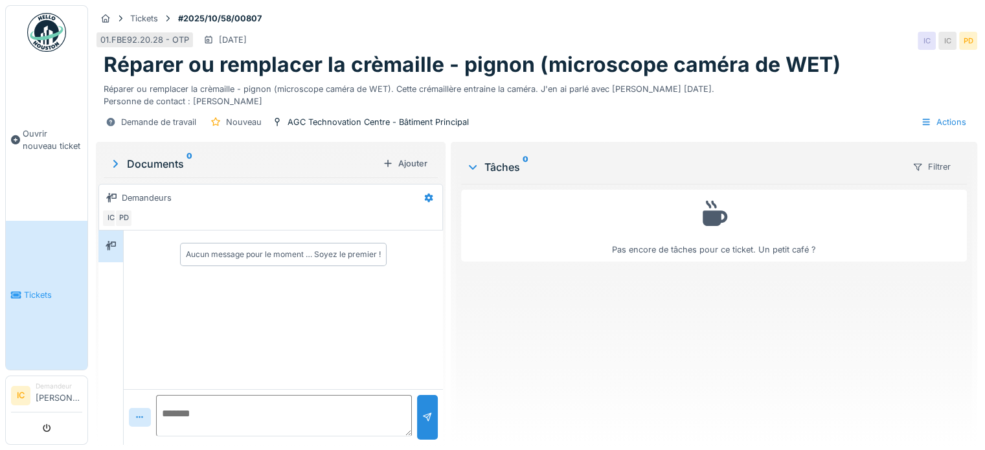
click at [162, 195] on div "Demandeurs" at bounding box center [147, 198] width 50 height 12
click at [137, 22] on div "Tickets" at bounding box center [144, 18] width 28 height 12
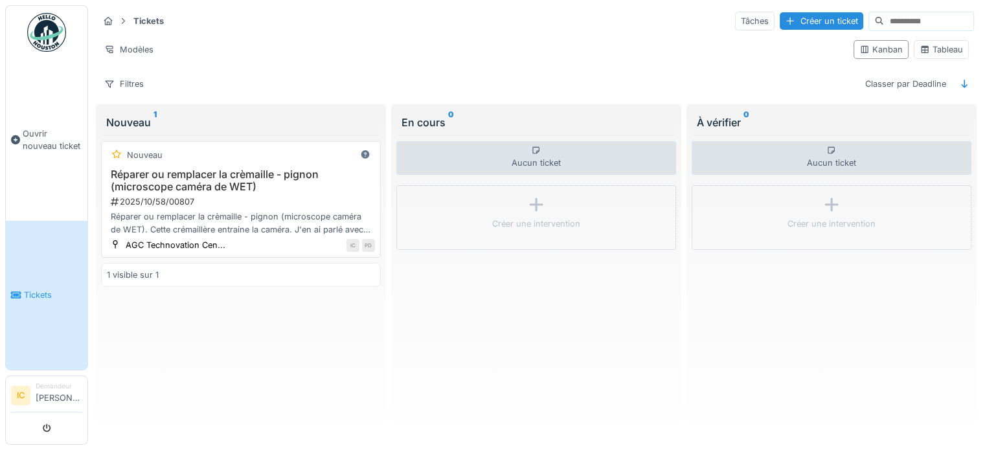
click at [269, 197] on div "2025/10/58/00807" at bounding box center [241, 201] width 265 height 12
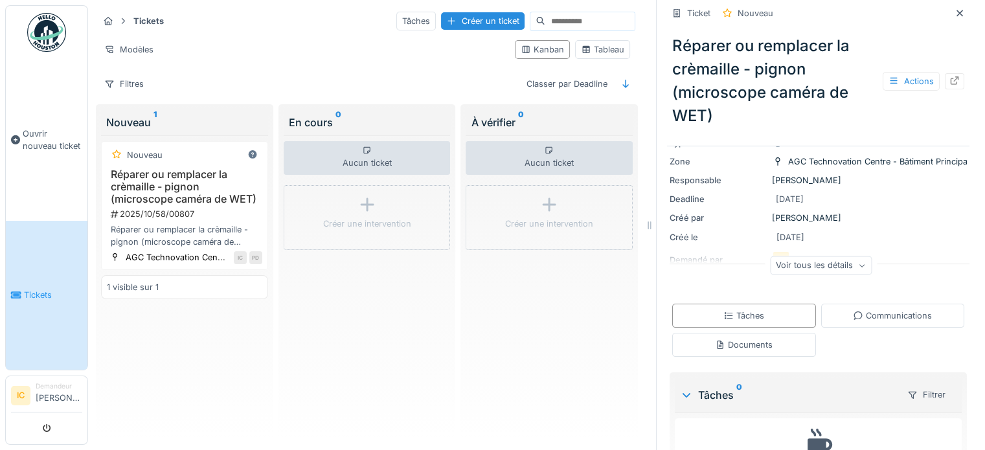
scroll to position [129, 0]
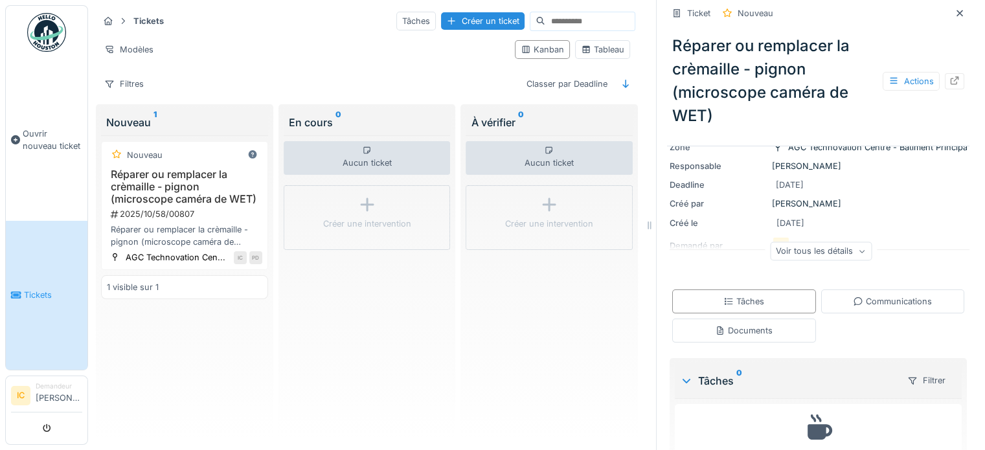
click at [858, 251] on icon at bounding box center [862, 251] width 8 height 6
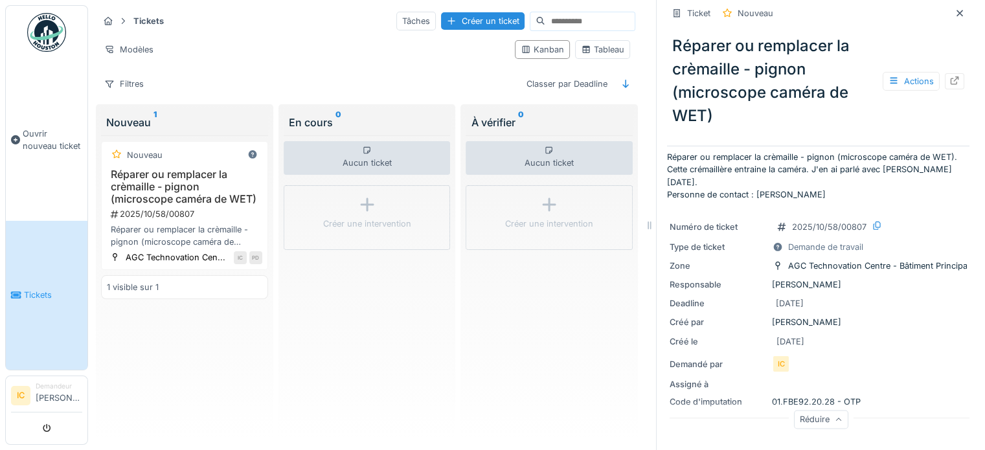
scroll to position [0, 0]
